Goal: Information Seeking & Learning: Understand process/instructions

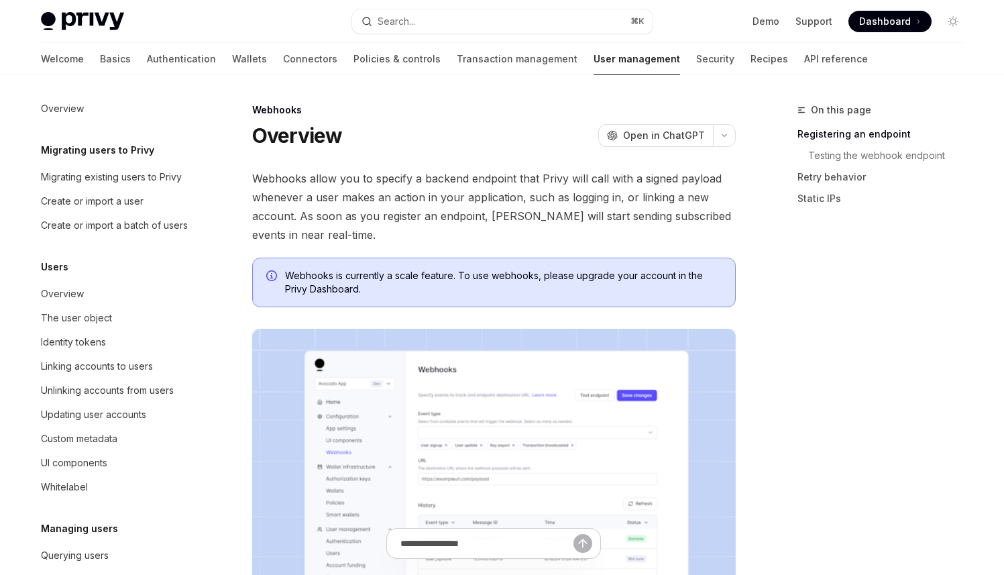
scroll to position [200, 0]
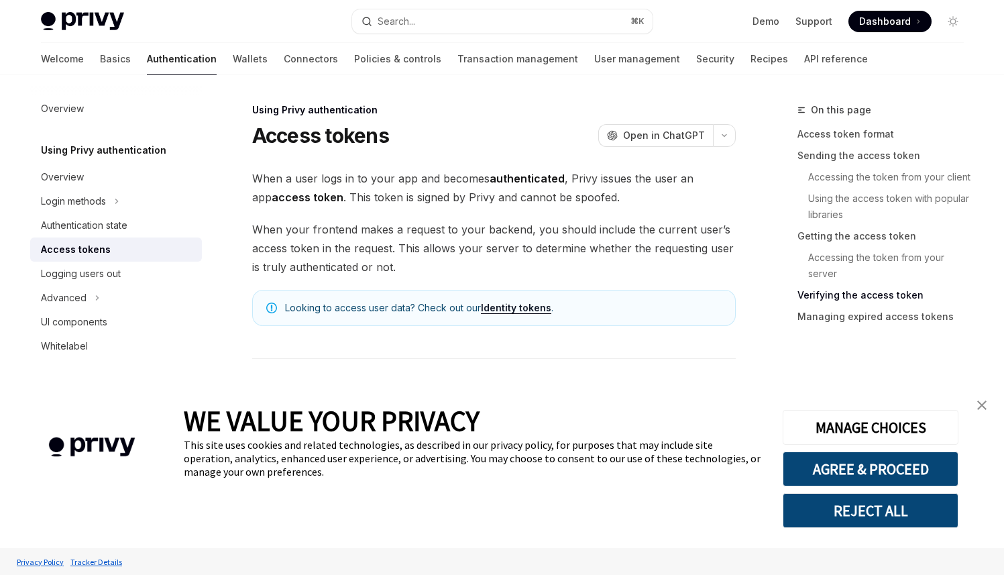
scroll to position [2088, 0]
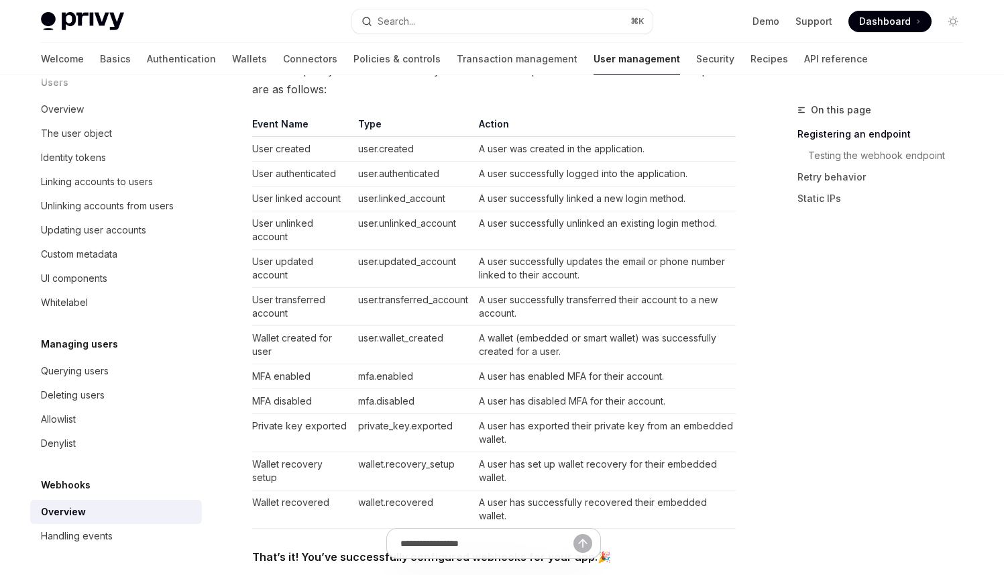
scroll to position [843, 0]
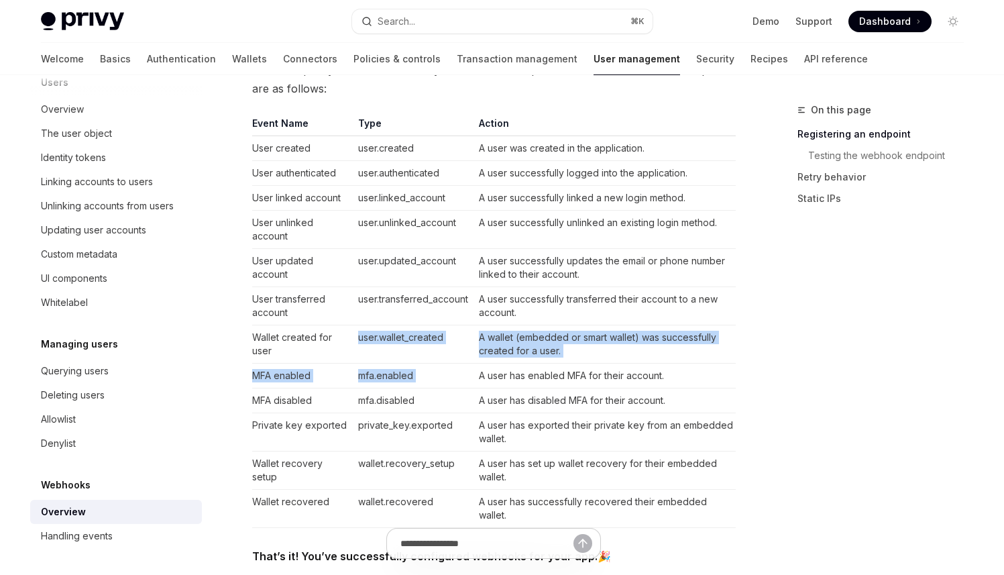
drag, startPoint x: 331, startPoint y: 359, endPoint x: 664, endPoint y: 367, distance: 333.3
click at [570, 364] on tbody "User created user.created A user was created in the application. User authentic…" at bounding box center [493, 332] width 483 height 392
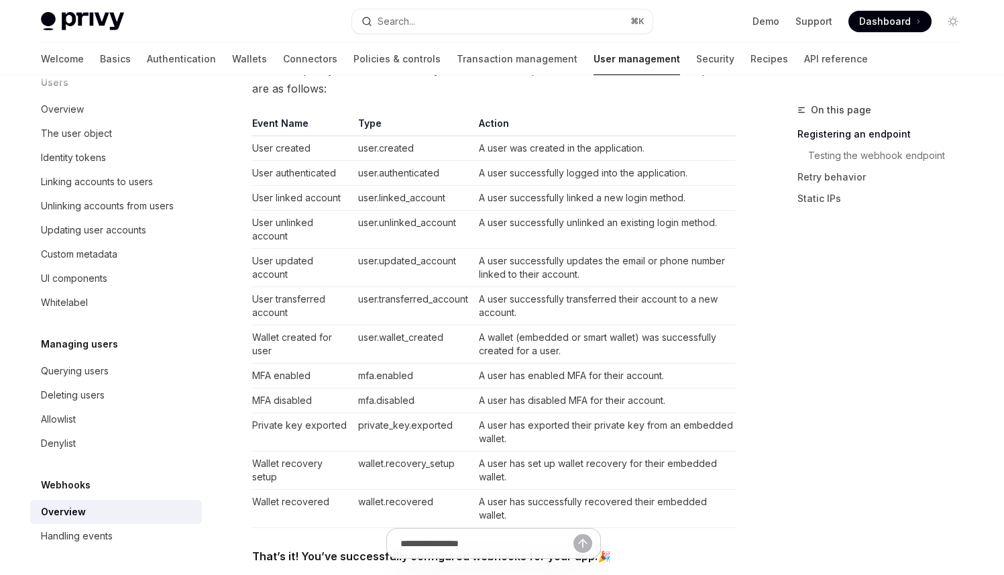
click at [687, 365] on td "A user has enabled MFA for their account." at bounding box center [604, 375] width 262 height 25
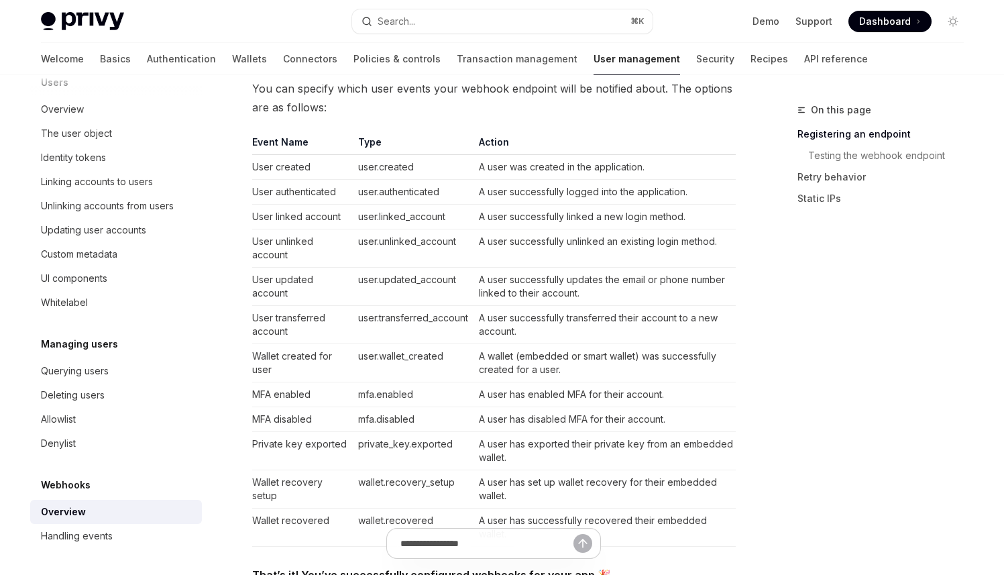
scroll to position [872, 0]
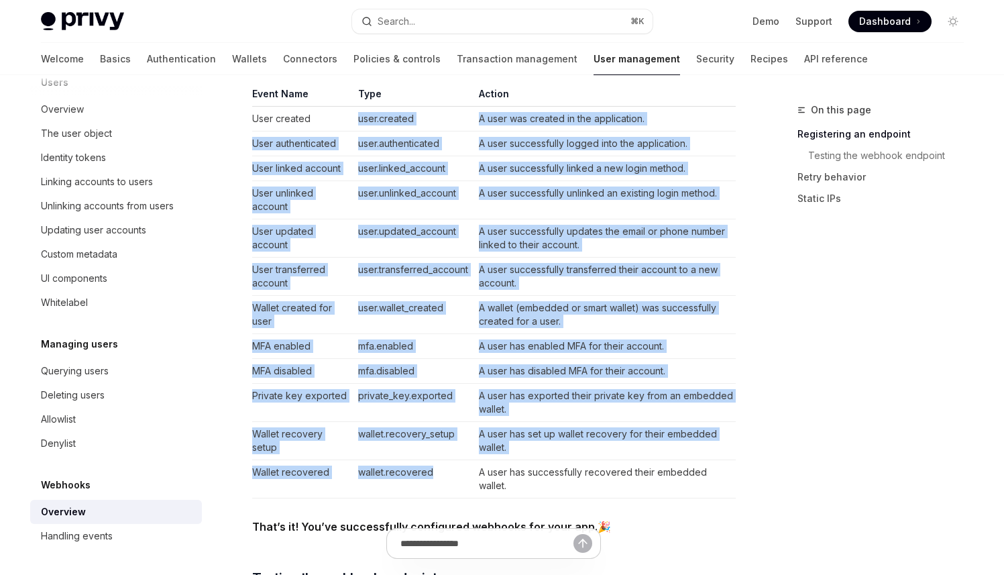
drag, startPoint x: 359, startPoint y: 115, endPoint x: 450, endPoint y: 471, distance: 367.5
click at [450, 471] on tbody "User created user.created A user was created in the application. User authentic…" at bounding box center [493, 303] width 483 height 392
click at [379, 300] on td "user.wallet_created" at bounding box center [413, 315] width 121 height 38
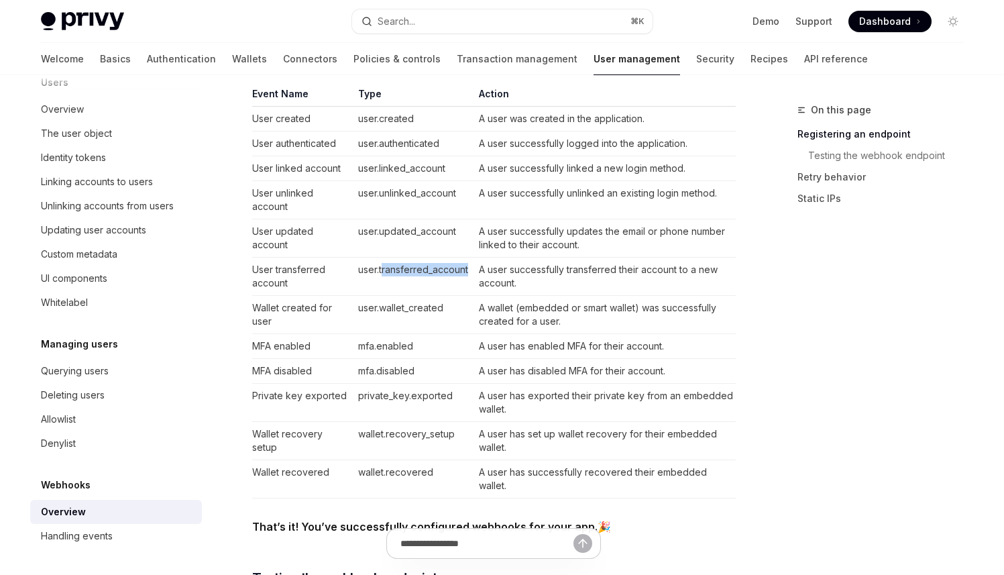
drag, startPoint x: 382, startPoint y: 269, endPoint x: 446, endPoint y: 294, distance: 69.2
click at [448, 282] on td "user.transferred_account" at bounding box center [413, 276] width 121 height 38
click at [389, 335] on td "mfa.enabled" at bounding box center [413, 346] width 121 height 25
drag, startPoint x: 355, startPoint y: 308, endPoint x: 465, endPoint y: 311, distance: 110.7
click at [467, 311] on td "user.wallet_created" at bounding box center [413, 315] width 121 height 38
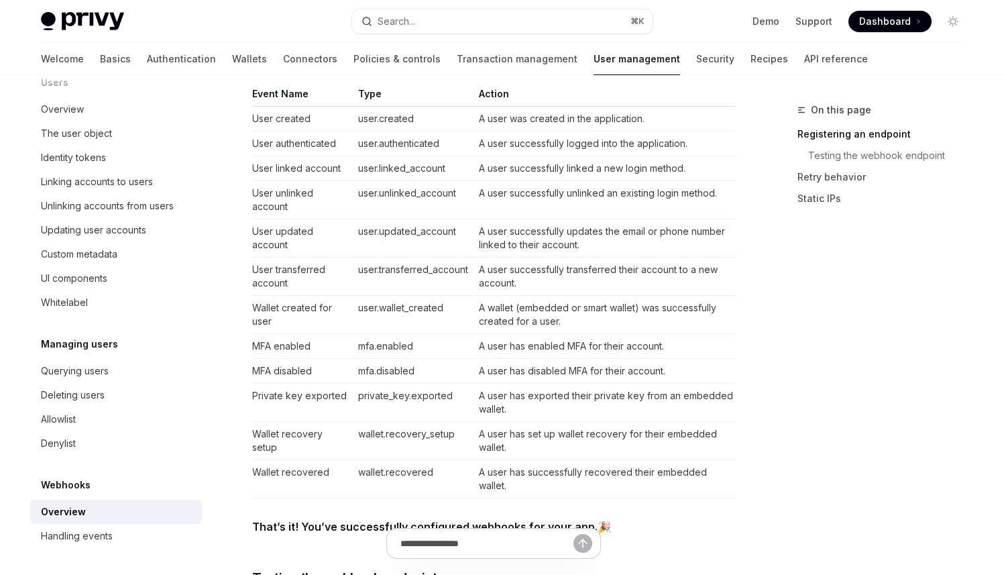
click at [374, 370] on td "mfa.disabled" at bounding box center [413, 371] width 121 height 25
drag, startPoint x: 374, startPoint y: 347, endPoint x: 440, endPoint y: 352, distance: 65.9
click at [439, 352] on td "mfa.enabled" at bounding box center [413, 346] width 121 height 25
click at [404, 402] on td "private_key.exported" at bounding box center [413, 403] width 121 height 38
drag, startPoint x: 354, startPoint y: 398, endPoint x: 425, endPoint y: 455, distance: 91.1
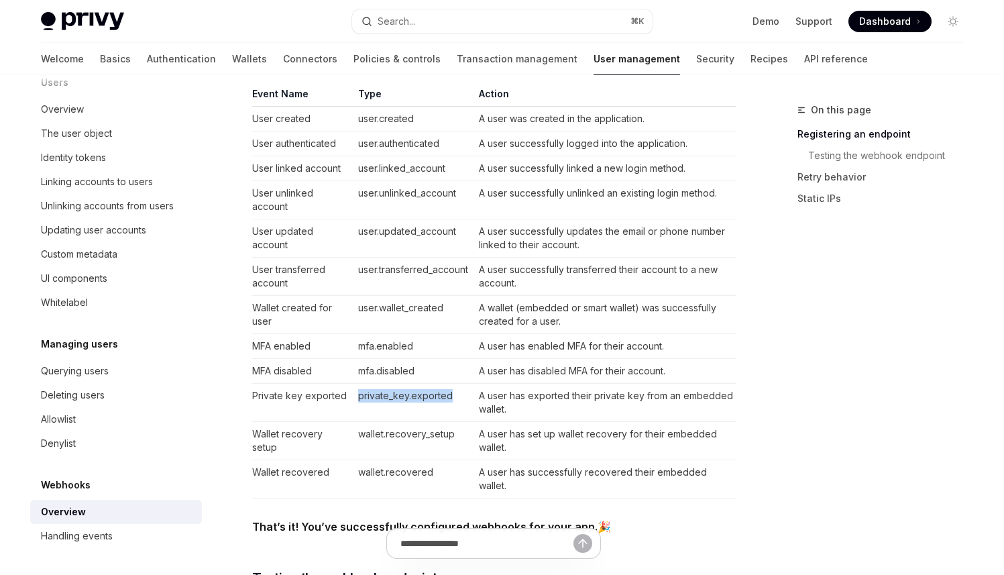
click at [456, 402] on td "private_key.exported" at bounding box center [413, 403] width 121 height 38
click at [413, 457] on td "wallet.recovery_setup" at bounding box center [413, 441] width 121 height 38
drag, startPoint x: 405, startPoint y: 429, endPoint x: 480, endPoint y: 433, distance: 75.2
click at [480, 433] on tr "Wallet recovery setup wallet.recovery_setup A user has set up wallet recovery f…" at bounding box center [493, 441] width 483 height 38
click at [386, 471] on td "wallet.recovered" at bounding box center [413, 479] width 121 height 38
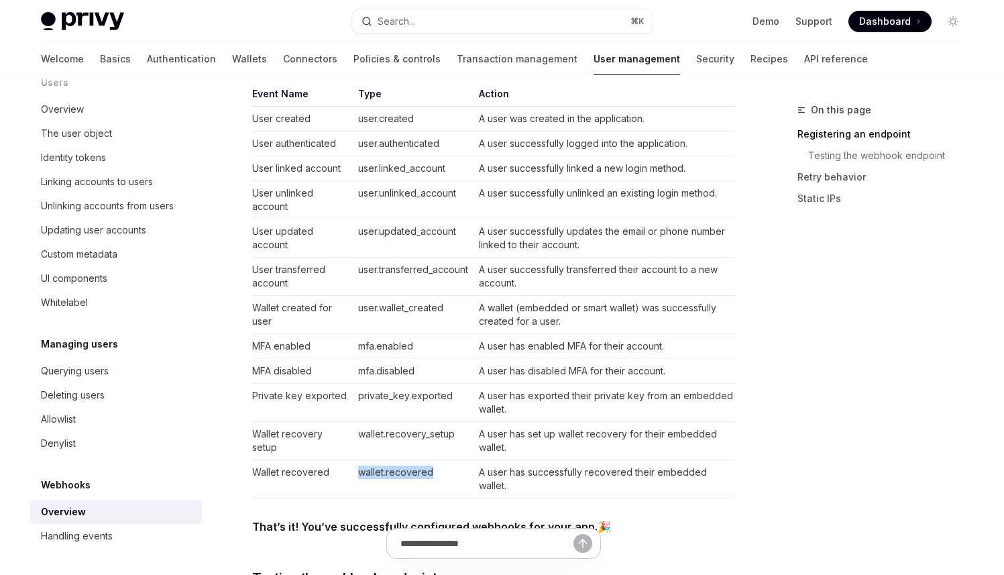
drag, startPoint x: 409, startPoint y: 469, endPoint x: 451, endPoint y: 467, distance: 41.6
click at [451, 467] on td "wallet.recovered" at bounding box center [413, 479] width 121 height 38
click at [428, 488] on td "wallet.recovered" at bounding box center [413, 479] width 121 height 38
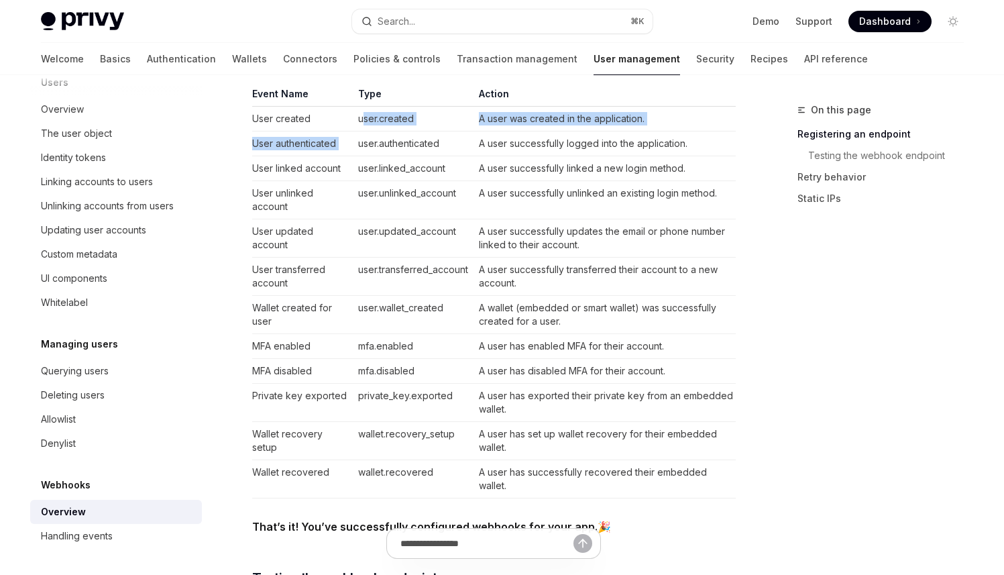
drag, startPoint x: 374, startPoint y: 124, endPoint x: 422, endPoint y: 150, distance: 54.9
click at [417, 132] on tbody "User created user.created A user was created in the application. User authentic…" at bounding box center [493, 303] width 483 height 392
click at [403, 285] on td "user.transferred_account" at bounding box center [413, 276] width 121 height 38
drag, startPoint x: 354, startPoint y: 117, endPoint x: 450, endPoint y: 120, distance: 95.9
click at [450, 120] on td "user.created" at bounding box center [413, 119] width 121 height 25
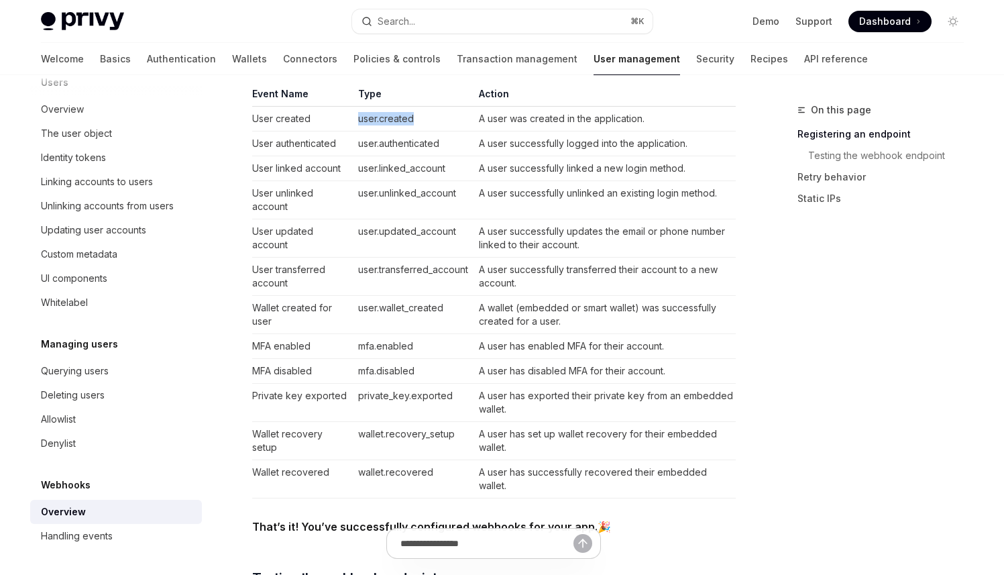
copy td "user.created"
click at [485, 198] on td "A user successfully unlinked an existing login method." at bounding box center [604, 200] width 262 height 38
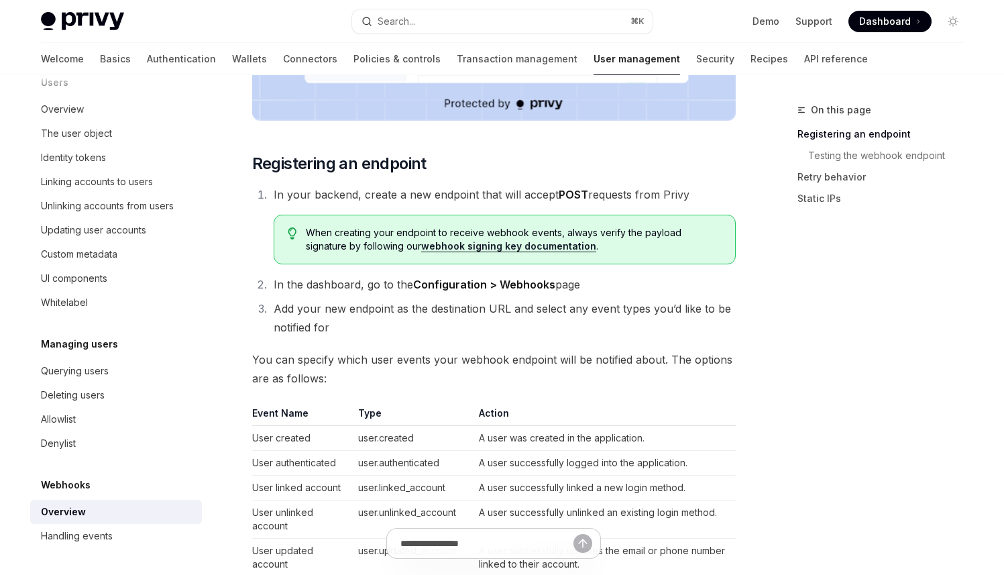
scroll to position [500, 0]
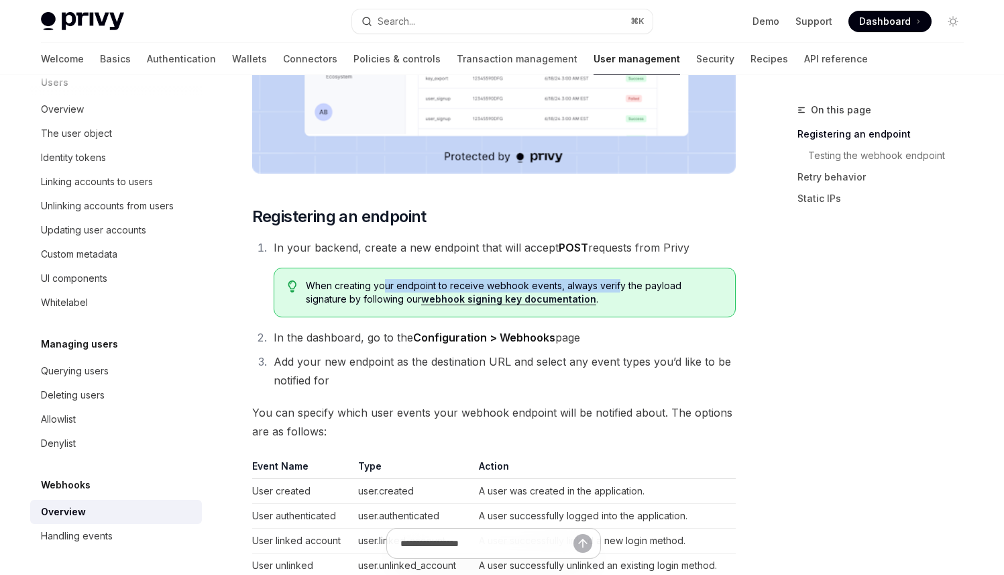
drag, startPoint x: 449, startPoint y: 288, endPoint x: 615, endPoint y: 286, distance: 166.3
click at [615, 286] on span "When creating your endpoint to receive webhook events, always verify the payloa…" at bounding box center [513, 292] width 415 height 27
drag, startPoint x: 677, startPoint y: 294, endPoint x: 568, endPoint y: 298, distance: 109.3
click at [677, 294] on span "When creating your endpoint to receive webhook events, always verify the payloa…" at bounding box center [513, 292] width 415 height 27
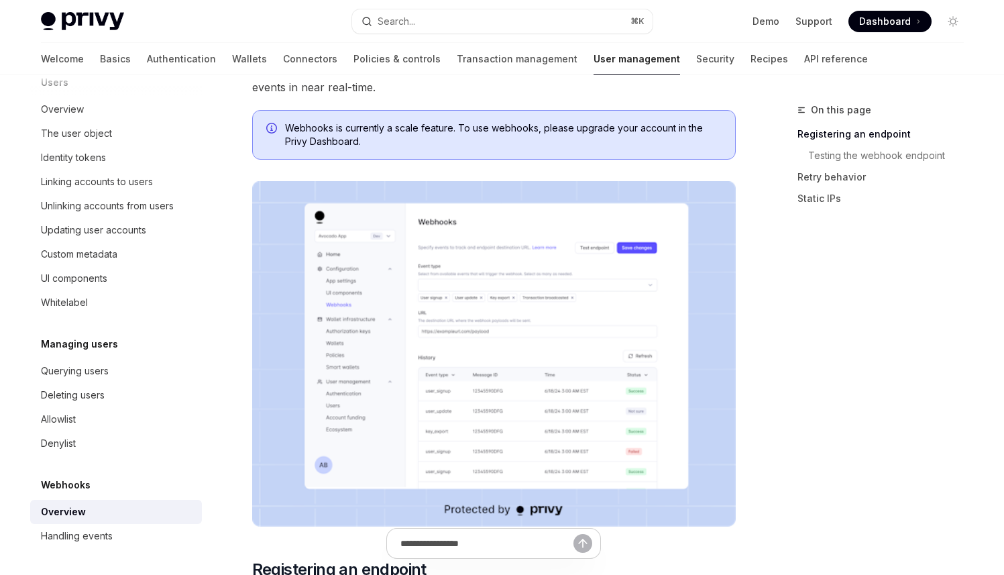
scroll to position [206, 0]
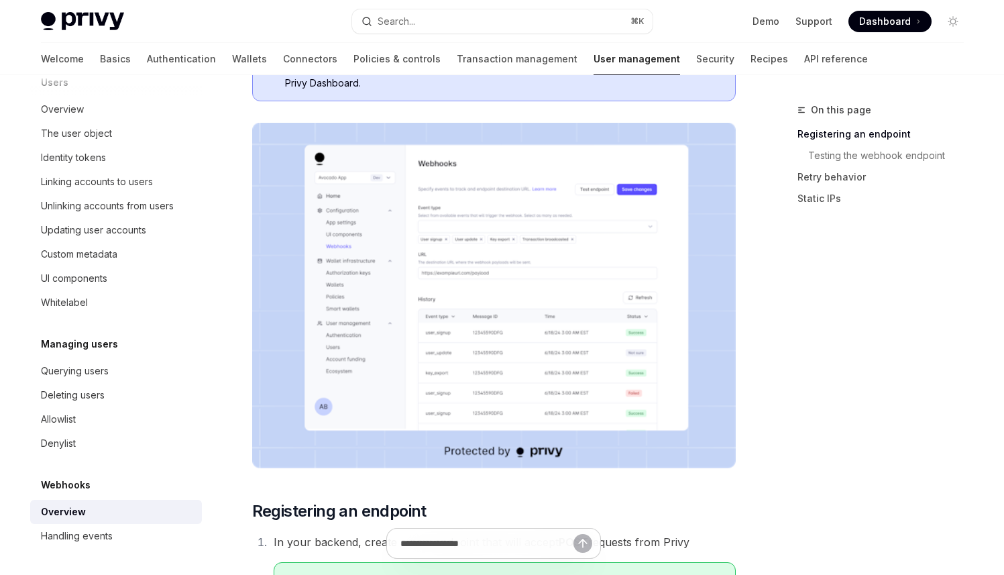
click at [474, 300] on img at bounding box center [493, 295] width 483 height 345
click at [418, 287] on img at bounding box center [493, 295] width 483 height 345
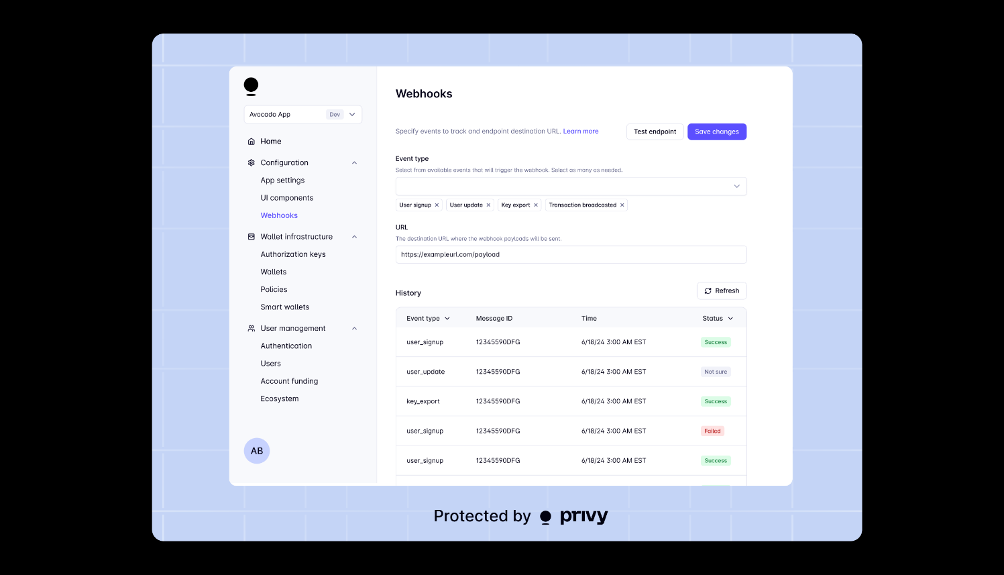
click at [524, 294] on img at bounding box center [507, 288] width 710 height 508
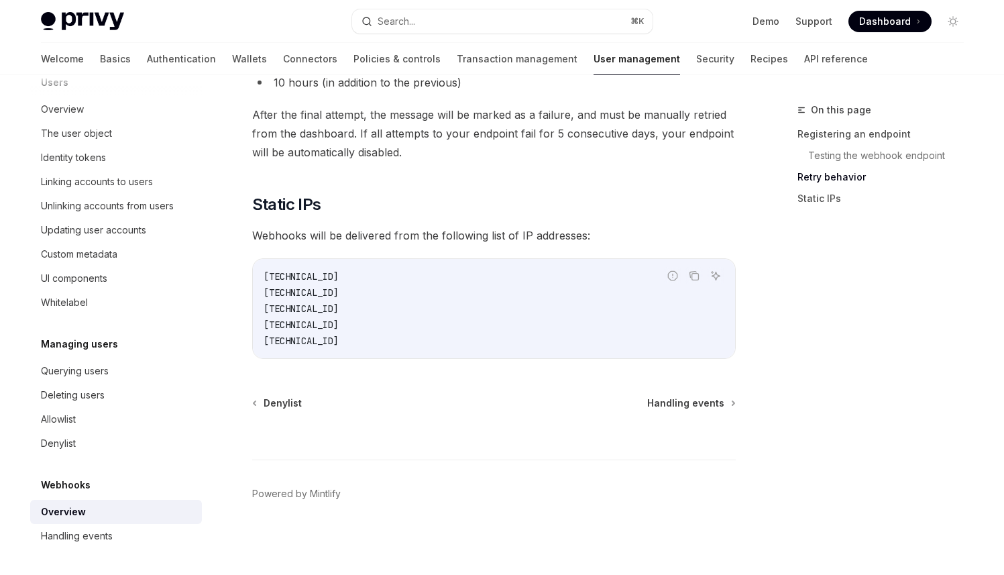
scroll to position [1754, 0]
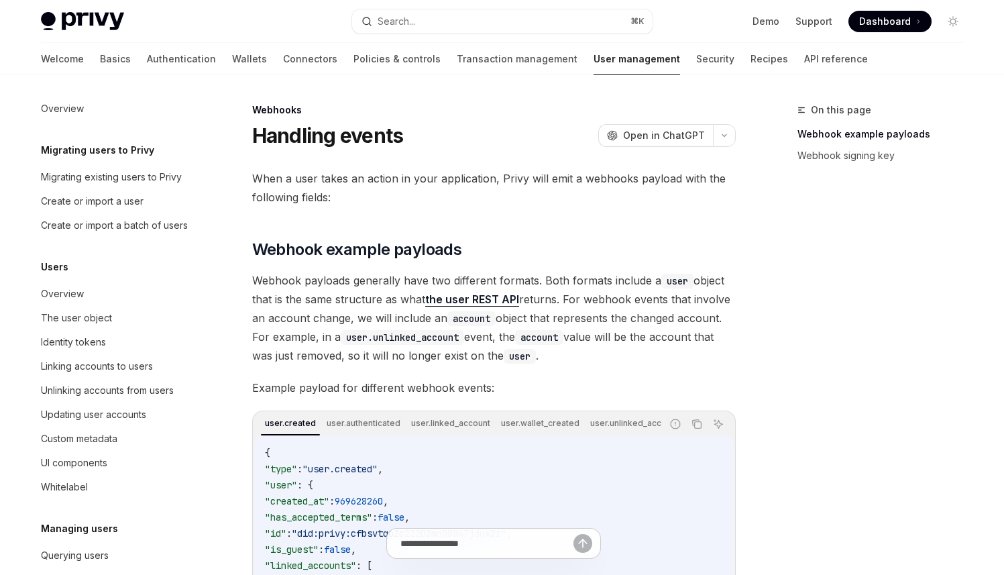
scroll to position [200, 0]
type textarea "*"
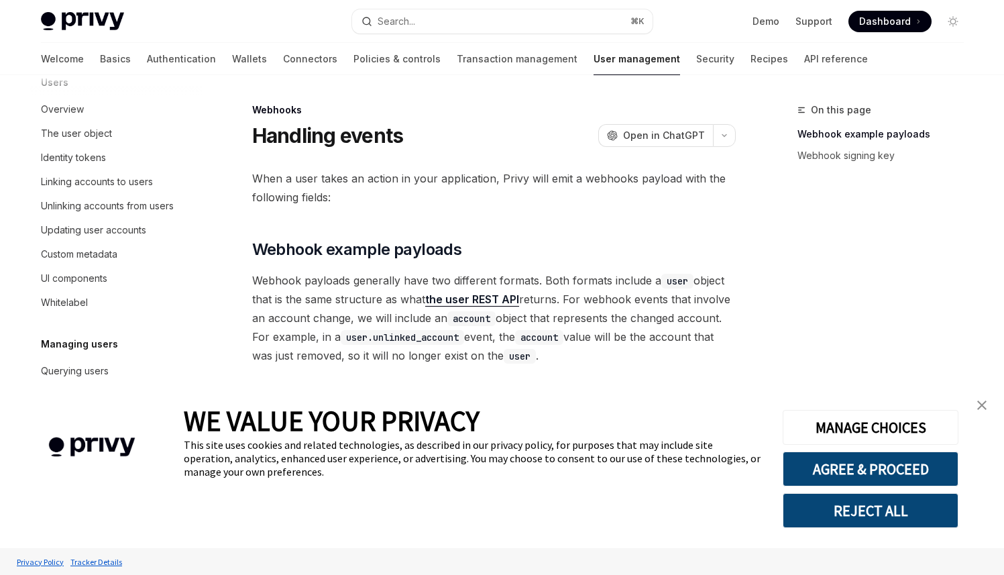
click at [986, 409] on link "close banner" at bounding box center [981, 405] width 27 height 27
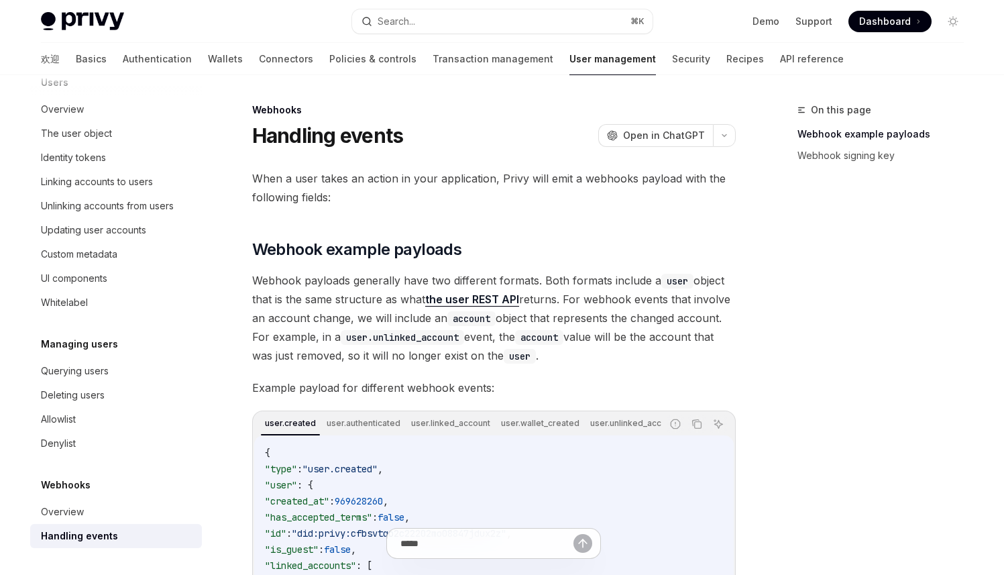
scroll to position [184, 0]
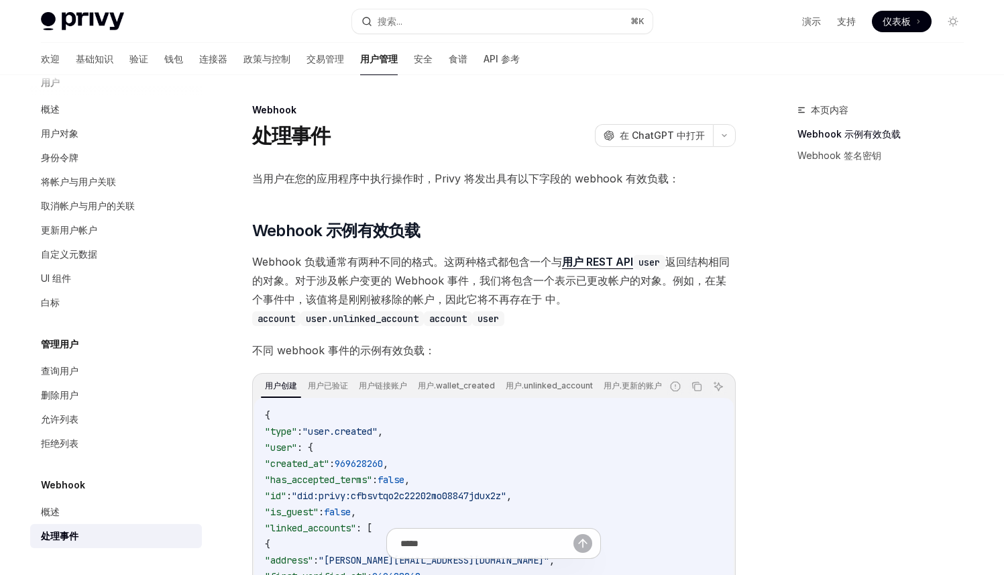
click at [639, 288] on span "Webhook 负载通常有两种不同的格式。这两种格式都包含一个与 用户 REST API user 返回结构相同的对象 。对于涉及帐户变更的 Webhook …" at bounding box center [493, 289] width 483 height 75
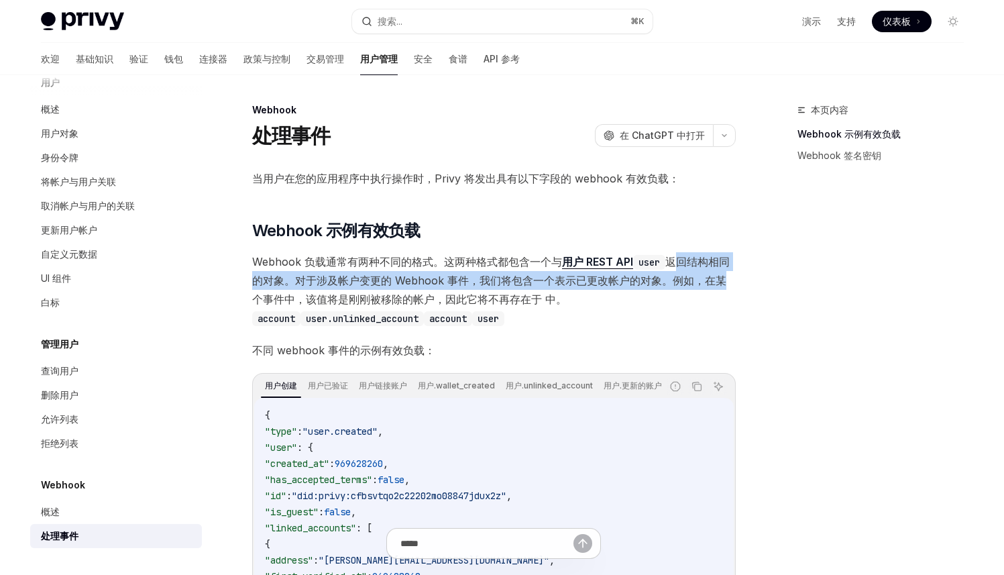
drag, startPoint x: 675, startPoint y: 259, endPoint x: 784, endPoint y: 304, distance: 119.0
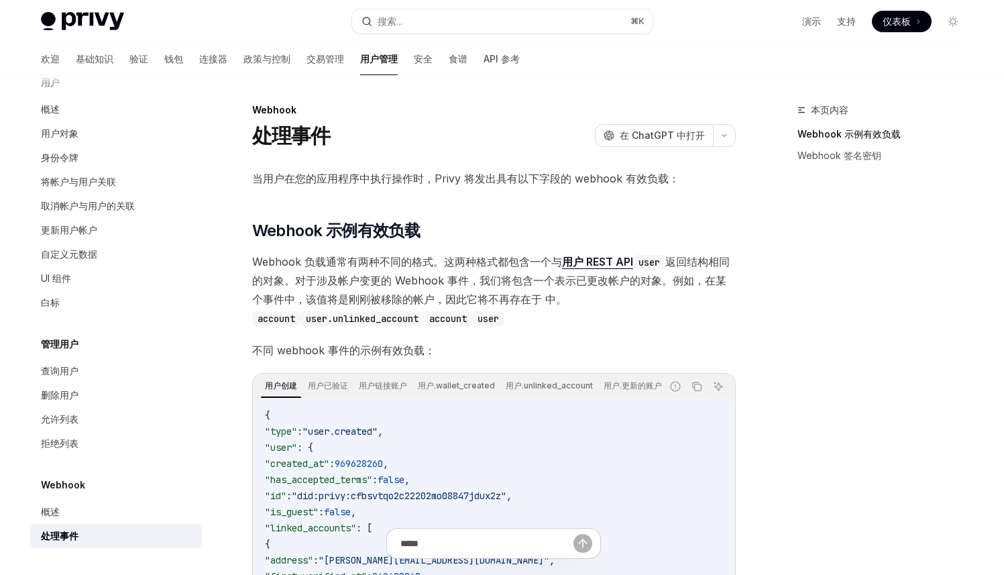
drag, startPoint x: 784, startPoint y: 304, endPoint x: 696, endPoint y: 299, distance: 88.7
click at [784, 304] on div "本页内容 Webhook 示例有效负载 Webhook 签名密钥" at bounding box center [872, 338] width 204 height 473
click at [572, 298] on span "Webhook 负载通常有两种不同的格式。这两种格式都包含一个与 用户 REST API user 返回结构相同的对象 。对于涉及帐户变更的 Webhook …" at bounding box center [493, 289] width 483 height 75
drag, startPoint x: 520, startPoint y: 283, endPoint x: 657, endPoint y: 300, distance: 138.6
click at [609, 288] on span "Webhook 负载通常有两种不同的格式。这两种格式都包含一个与 用户 REST API user 返回结构相同的对象 。对于涉及帐户变更的 Webhook …" at bounding box center [493, 289] width 483 height 75
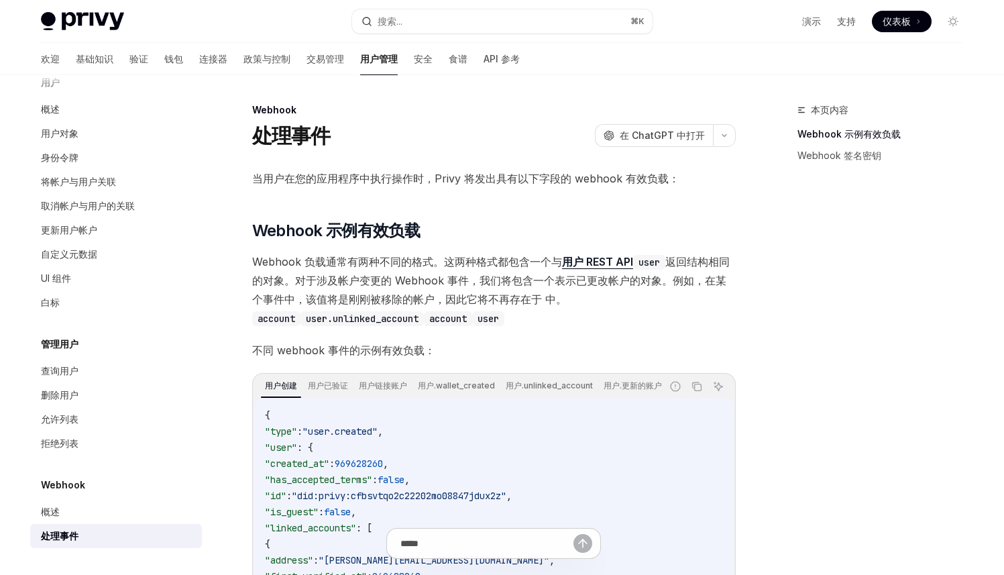
drag, startPoint x: 725, startPoint y: 305, endPoint x: 709, endPoint y: 306, distance: 16.8
click at [725, 305] on span "Webhook 负载通常有两种不同的格式。这两种格式都包含一个与 用户 REST API user 返回结构相同的对象 。对于涉及帐户变更的 Webhook …" at bounding box center [493, 289] width 483 height 75
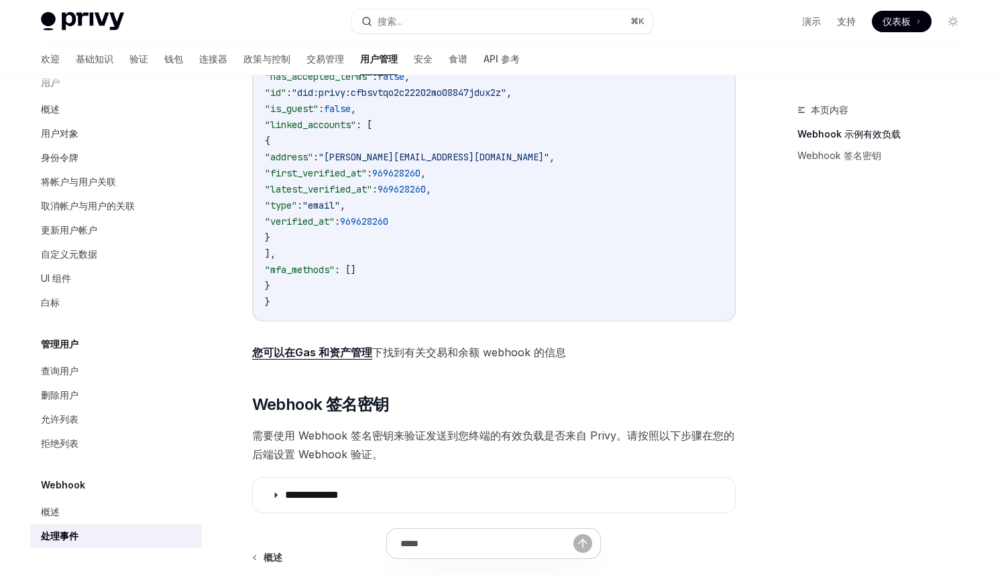
scroll to position [406, 0]
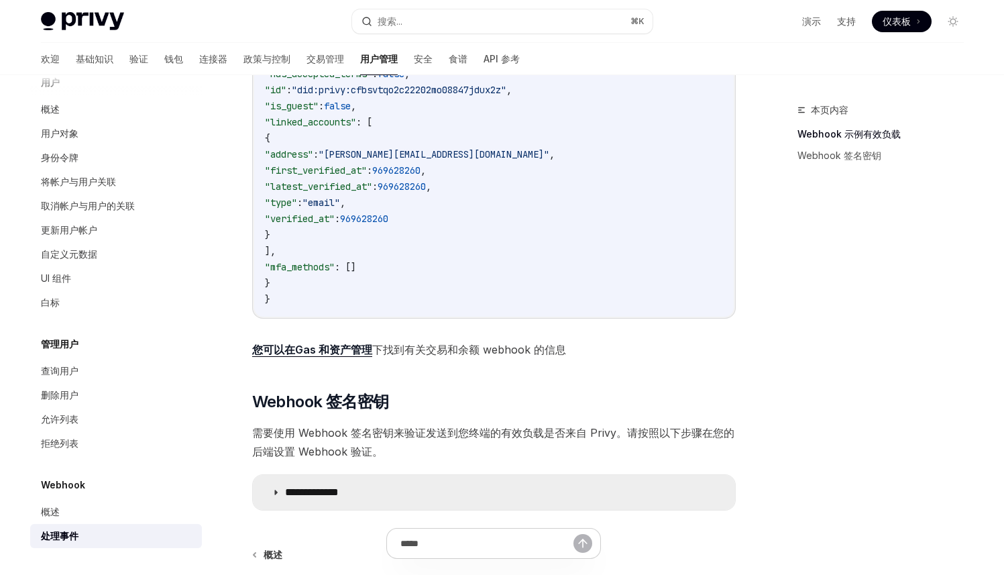
click at [339, 493] on font "**********" at bounding box center [312, 492] width 54 height 10
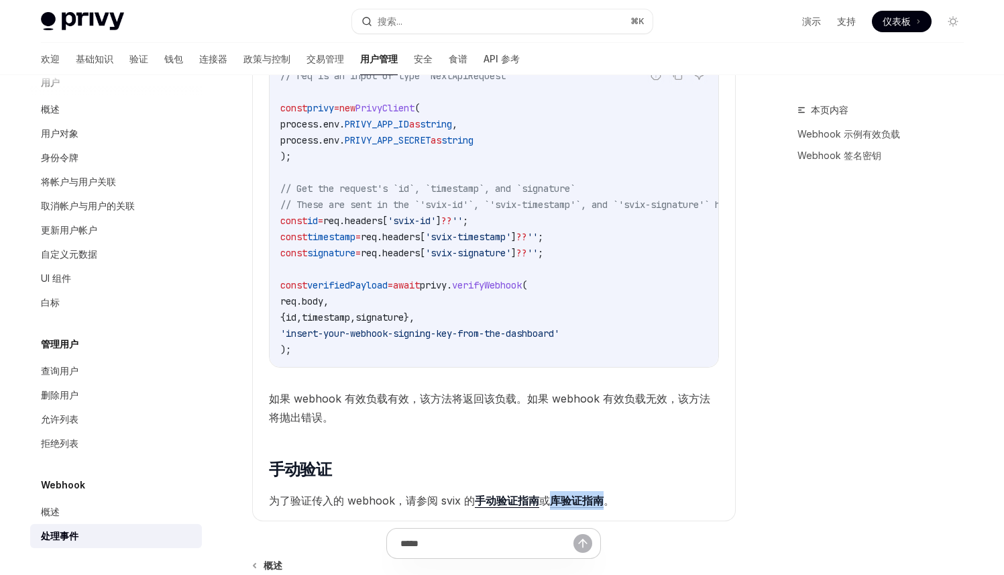
scroll to position [1095, 0]
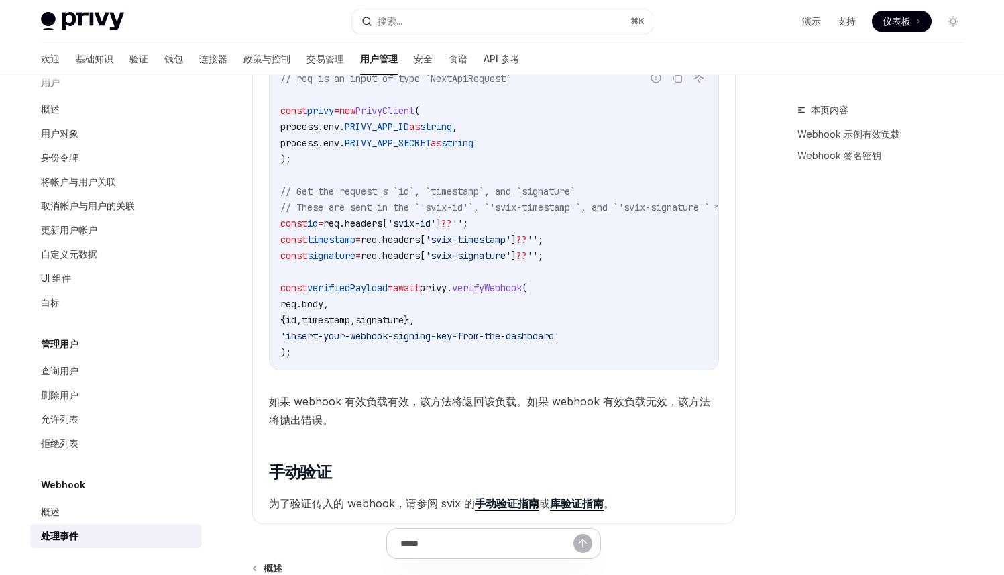
click at [646, 383] on children "Webhook 负载必须经过验证才能在您的服务器上获得信任并使用。验证过程是通过验证随 Webhook 发送的签名来完成的。Privy 使用了 svix We…" at bounding box center [494, 169] width 450 height 687
click at [545, 337] on span "'insert-your-webhook-signing-key-from-the-dashboard'" at bounding box center [419, 336] width 279 height 12
drag, startPoint x: 473, startPoint y: 336, endPoint x: 577, endPoint y: 340, distance: 104.0
click at [558, 340] on code "// req is an input of type `NextApiRequest` const privy = new PrivyClient ( pro…" at bounding box center [567, 215] width 574 height 290
click at [650, 341] on code "// req is an input of type `NextApiRequest` const privy = new PrivyClient ( pro…" at bounding box center [567, 215] width 574 height 290
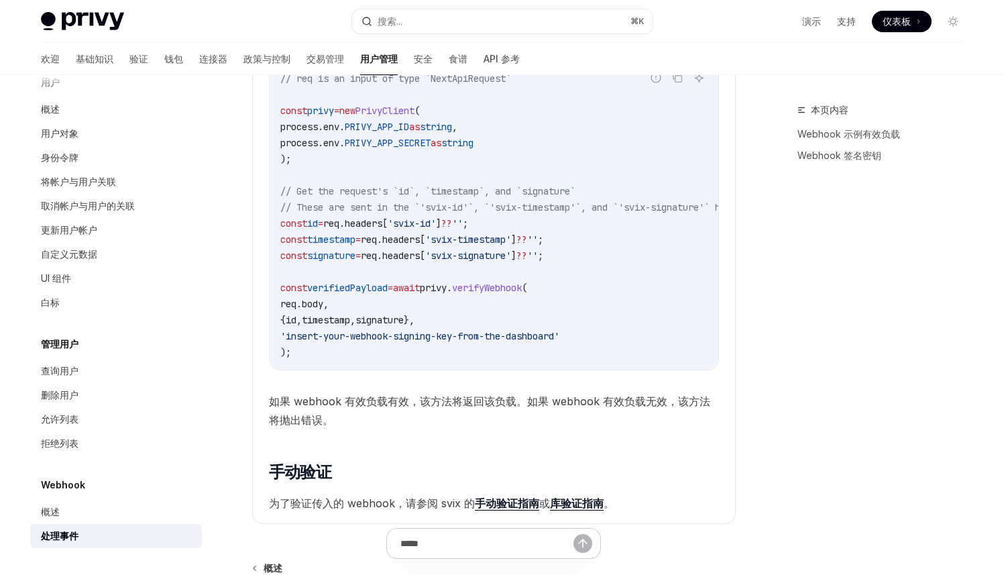
drag, startPoint x: 624, startPoint y: 341, endPoint x: 298, endPoint y: 327, distance: 326.8
click at [298, 327] on code "// req is an input of type `NextApiRequest` const privy = new PrivyClient ( pro…" at bounding box center [567, 215] width 574 height 290
click at [405, 302] on code "// req is an input of type `NextApiRequest` const privy = new PrivyClient ( pro…" at bounding box center [567, 215] width 574 height 290
drag, startPoint x: 436, startPoint y: 298, endPoint x: 555, endPoint y: 302, distance: 118.7
click at [555, 302] on code "// req is an input of type `NextApiRequest` const privy = new PrivyClient ( pro…" at bounding box center [567, 215] width 574 height 290
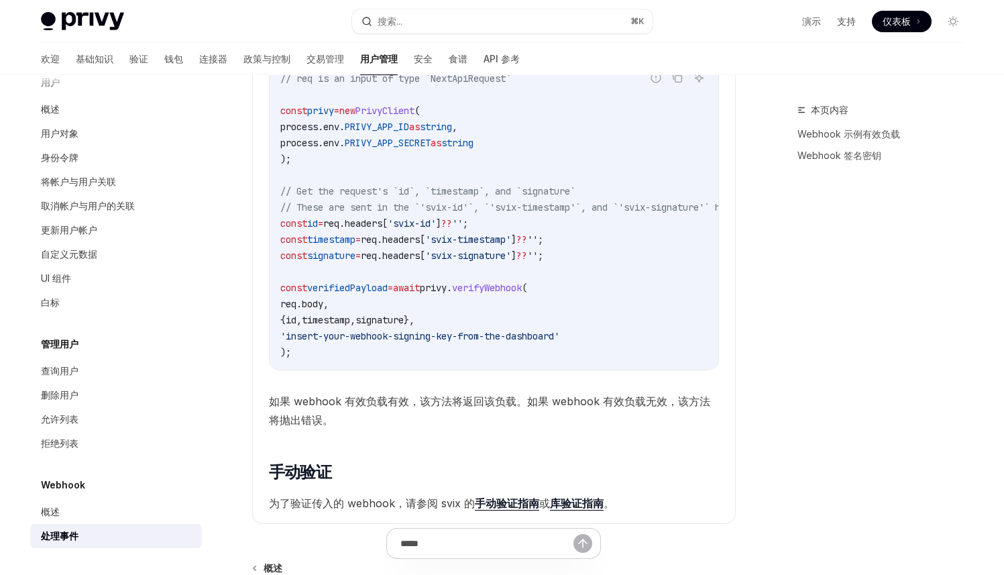
click at [644, 309] on code "// req is an input of type `NextApiRequest` const privy = new PrivyClient ( pro…" at bounding box center [567, 215] width 574 height 290
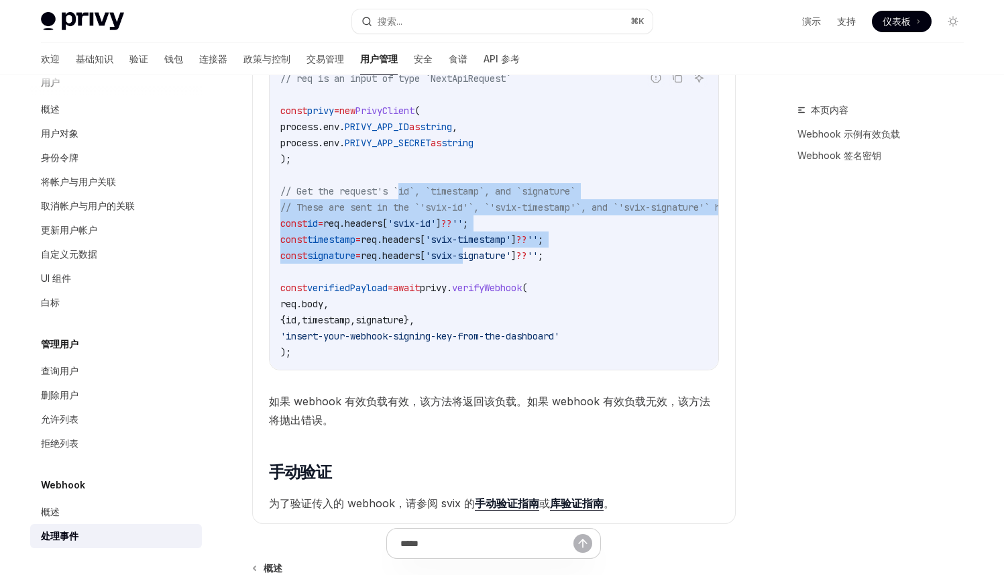
drag, startPoint x: 403, startPoint y: 196, endPoint x: 583, endPoint y: 282, distance: 199.4
click at [491, 257] on code "// req is an input of type `NextApiRequest` const privy = new PrivyClient ( pro…" at bounding box center [567, 215] width 574 height 290
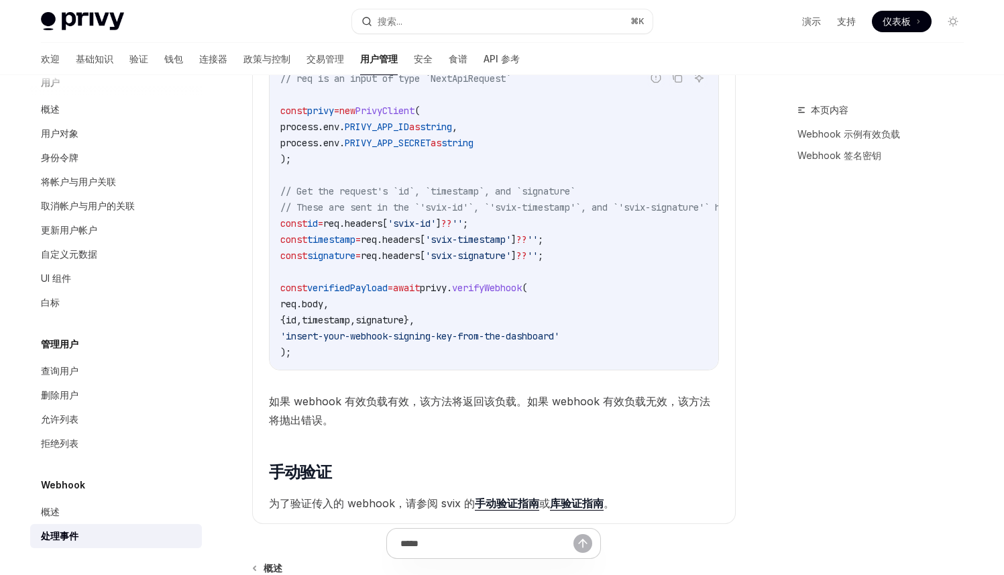
click at [605, 282] on code "// req is an input of type `NextApiRequest` const privy = new PrivyClient ( pro…" at bounding box center [567, 215] width 574 height 290
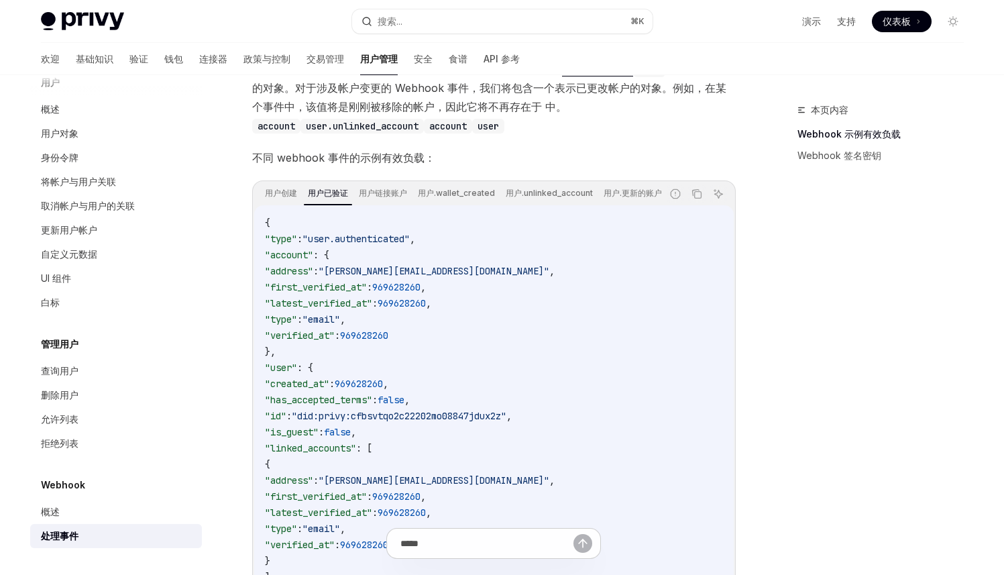
scroll to position [184, 0]
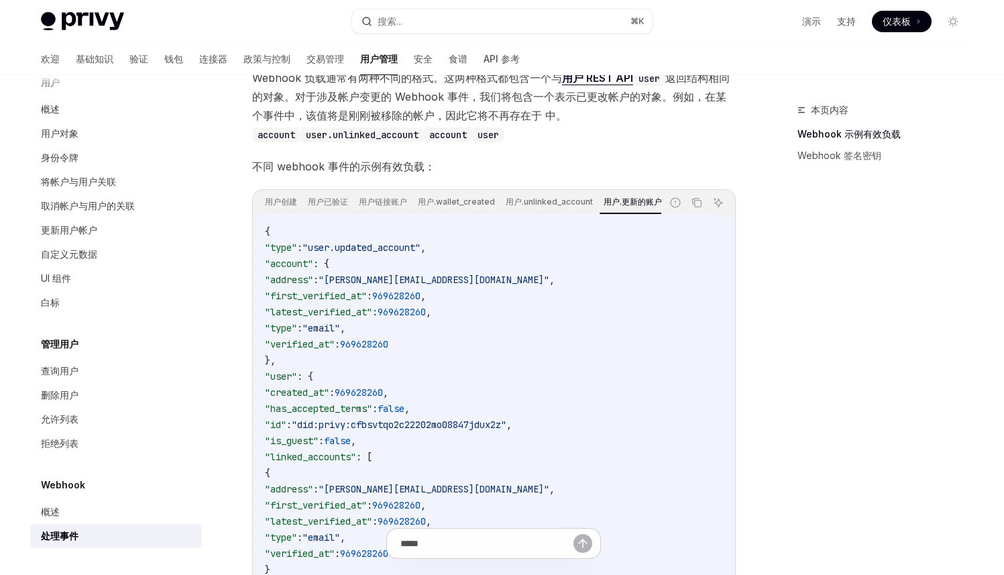
drag, startPoint x: 424, startPoint y: 219, endPoint x: 587, endPoint y: 226, distance: 163.1
click at [587, 226] on div "{ "type" : "user.updated_account" , "account" : { "address" : "[EMAIL_ADDRESS][…" at bounding box center [493, 432] width 479 height 437
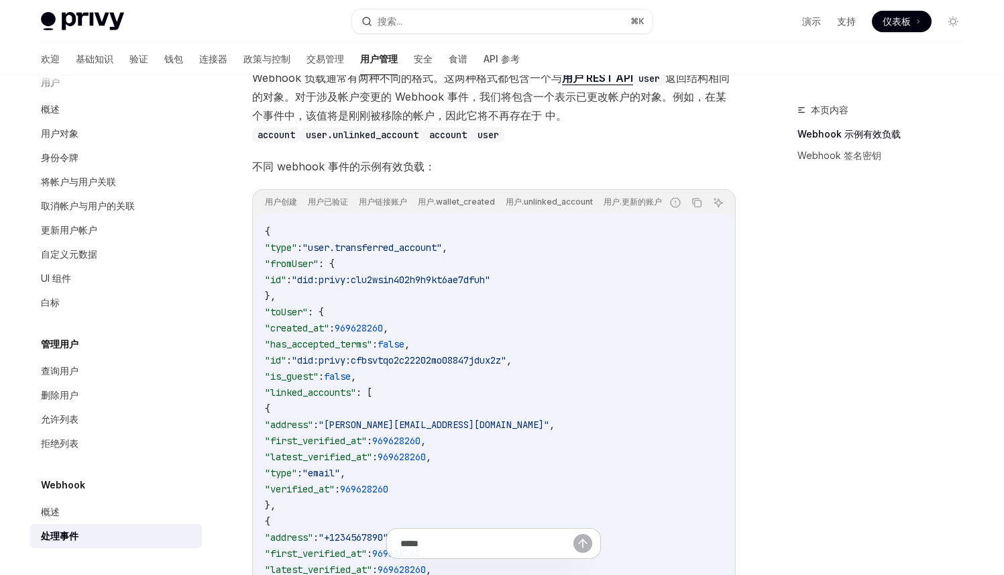
drag, startPoint x: 432, startPoint y: 220, endPoint x: 439, endPoint y: 225, distance: 8.7
click at [477, 226] on div "{ "type" : "user.transferred_account" , "fromUser" : { "id" : "did:privy:clu2ws…" at bounding box center [493, 513] width 479 height 598
drag, startPoint x: 429, startPoint y: 220, endPoint x: 404, endPoint y: 221, distance: 24.8
click at [404, 221] on div "{ "type" : "user.transferred_account" , "fromUser" : { "id" : "did:privy:clu2ws…" at bounding box center [493, 513] width 479 height 598
drag, startPoint x: 404, startPoint y: 220, endPoint x: 498, endPoint y: 223, distance: 93.9
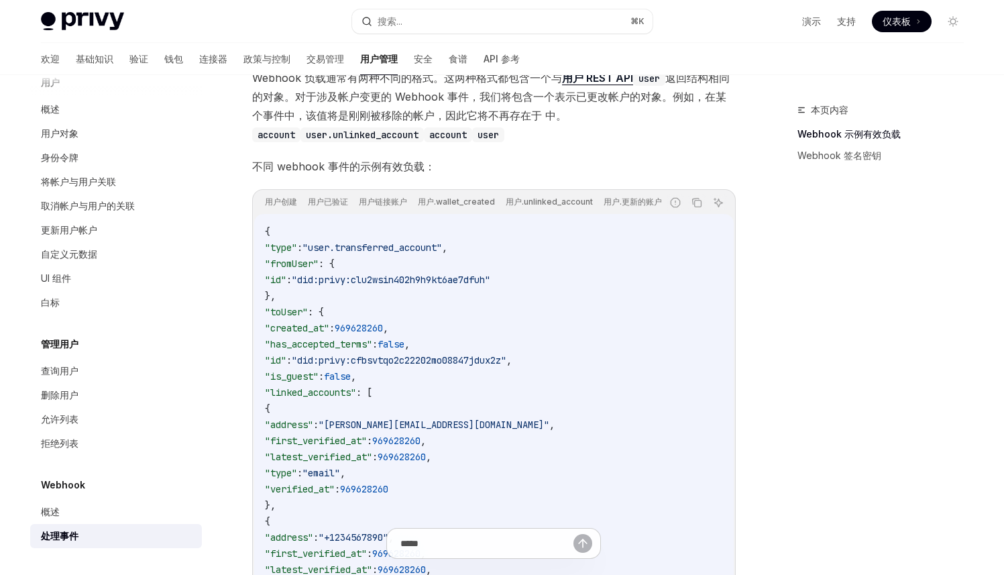
click at [498, 223] on div "{ "type" : "user.transferred_account" , "fromUser" : { "id" : "did:privy:clu2ws…" at bounding box center [493, 513] width 479 height 598
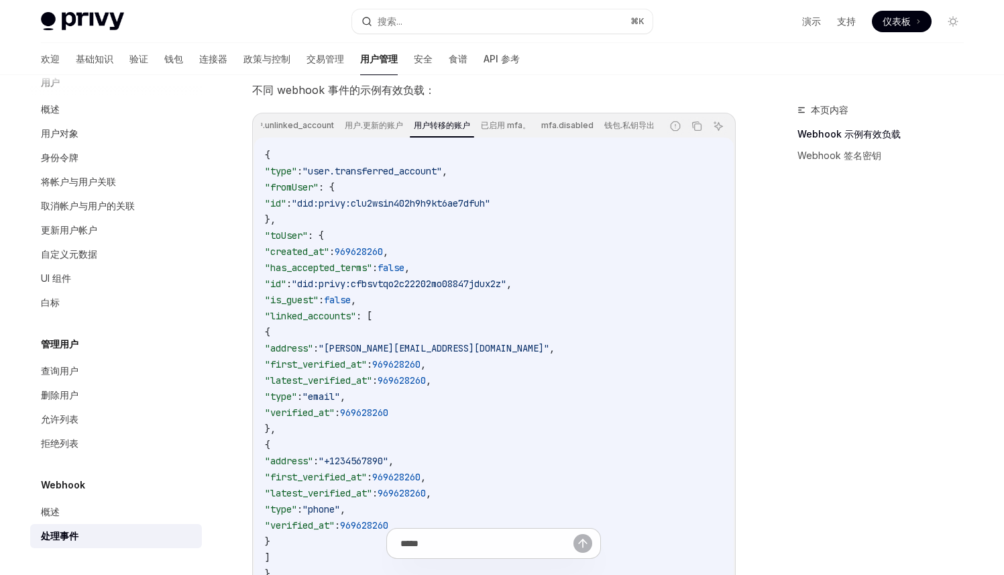
scroll to position [277, 0]
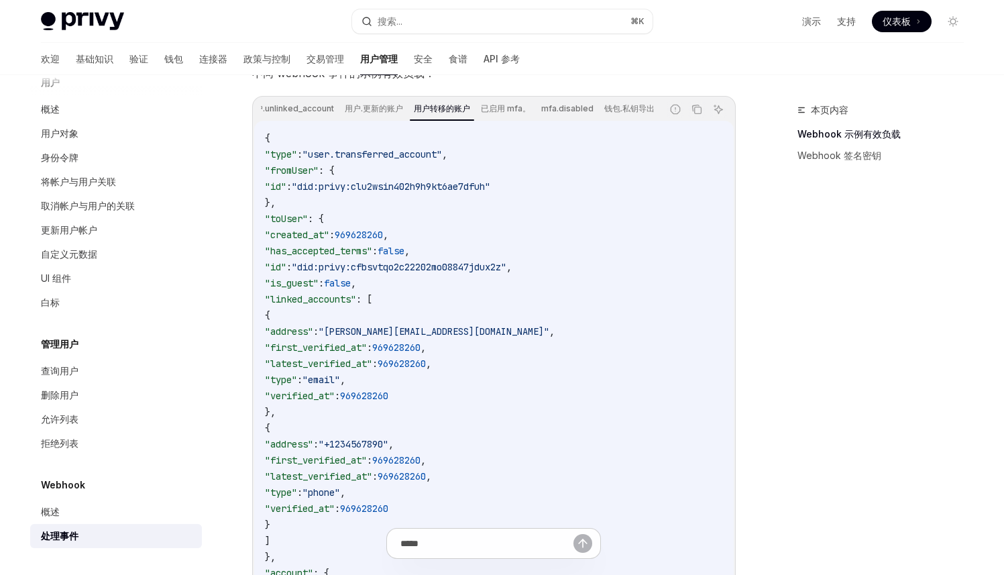
drag, startPoint x: 289, startPoint y: 306, endPoint x: 455, endPoint y: 315, distance: 166.5
click at [455, 315] on code "{ "type" : "user.transferred_account" , "fromUser" : { "id" : "did:privy:clu2ws…" at bounding box center [494, 419] width 458 height 579
drag, startPoint x: 534, startPoint y: 341, endPoint x: 548, endPoint y: 341, distance: 14.1
click at [533, 341] on code "{ "type" : "user.transferred_account" , "fromUser" : { "id" : "did:privy:clu2ws…" at bounding box center [494, 419] width 458 height 579
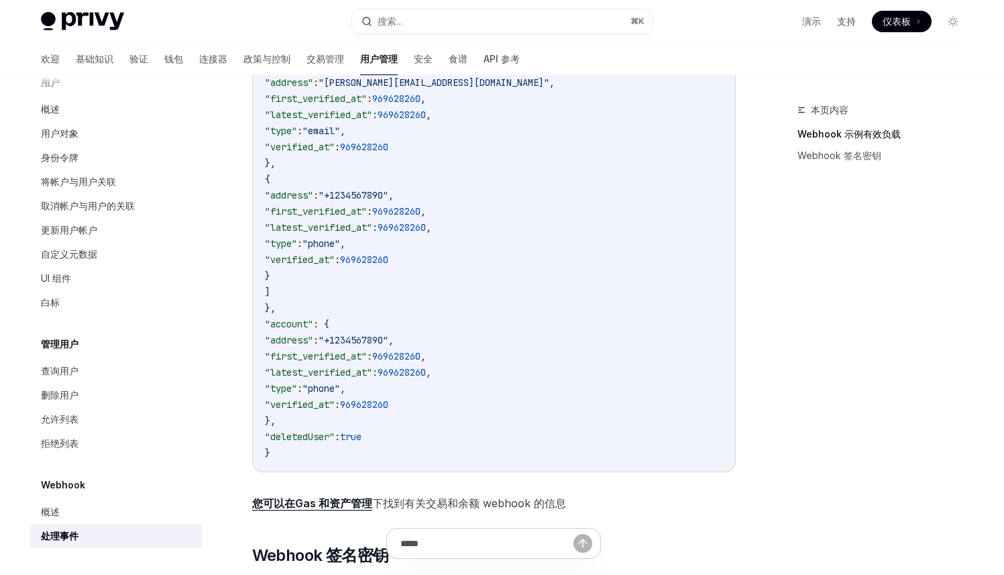
scroll to position [525, 0]
drag, startPoint x: 431, startPoint y: 358, endPoint x: 542, endPoint y: 388, distance: 114.7
click at [455, 366] on code "{ "type" : "user.transferred_account" , "fromUser" : { "id" : "did:privy:clu2ws…" at bounding box center [494, 171] width 458 height 579
click at [591, 389] on code "{ "type" : "user.transferred_account" , "fromUser" : { "id" : "did:privy:clu2ws…" at bounding box center [494, 171] width 458 height 579
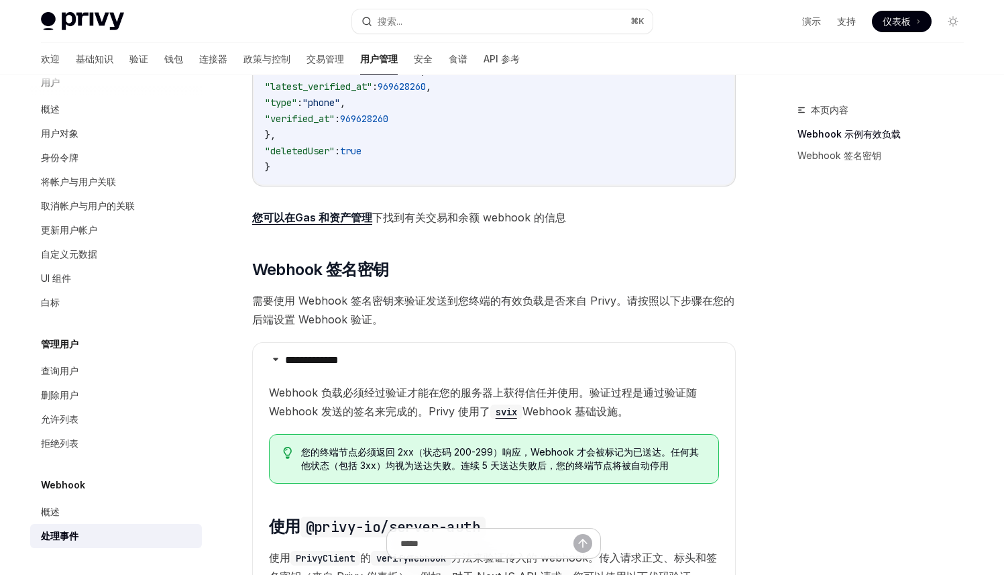
scroll to position [839, 0]
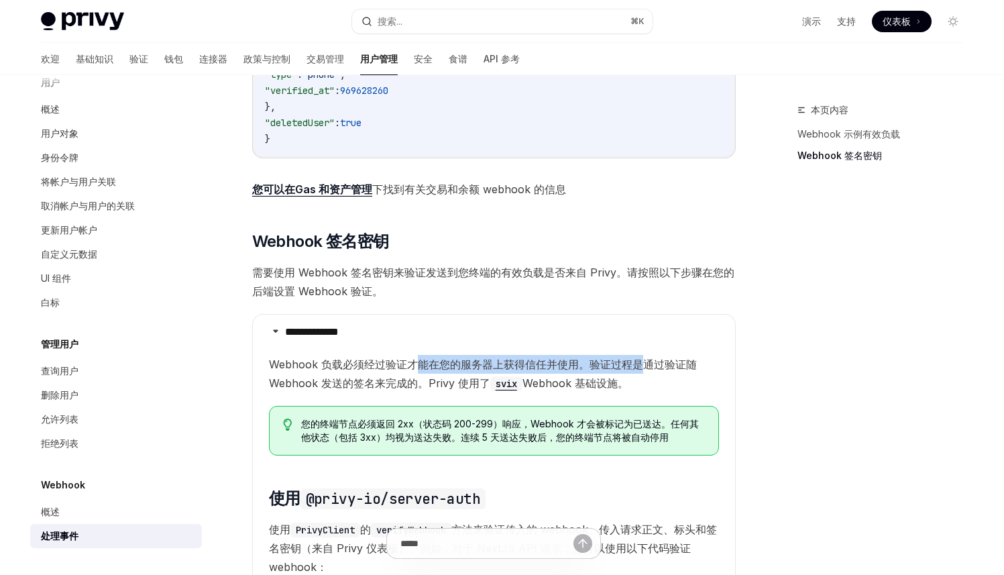
drag, startPoint x: 540, startPoint y: 365, endPoint x: 658, endPoint y: 369, distance: 117.4
click at [642, 365] on span "Webhook 负载必须经过验证才能在您的服务器上获得信任并使用。验证过程是通过验证随 Webhook 发送的签名来完成的。Privy 使用了 svix We…" at bounding box center [494, 374] width 450 height 38
click at [750, 389] on div "本页内容 Webhook 示例有效负载 Webhook 签名密钥 Webhook 处理事件 OpenAI 在 ChatGPT 中打开 OpenAI 在 Cha…" at bounding box center [502, 253] width 944 height 2034
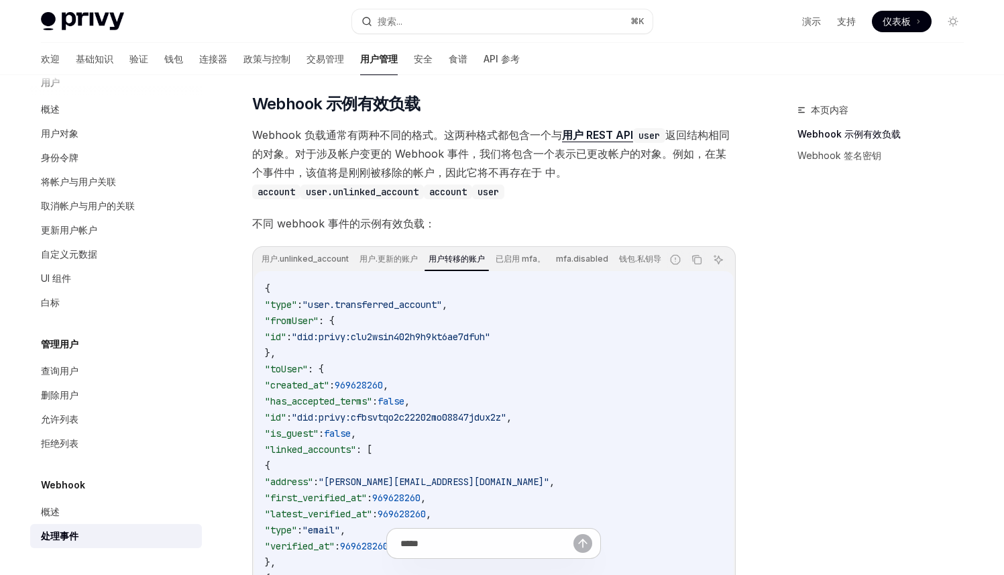
scroll to position [0, 245]
click at [586, 339] on code "{ "type" : "user.transferred_account" , "fromUser" : { "id" : "did:privy:clu2ws…" at bounding box center [494, 569] width 458 height 579
